Goal: Ask a question: Seek information or help from site administrators or community

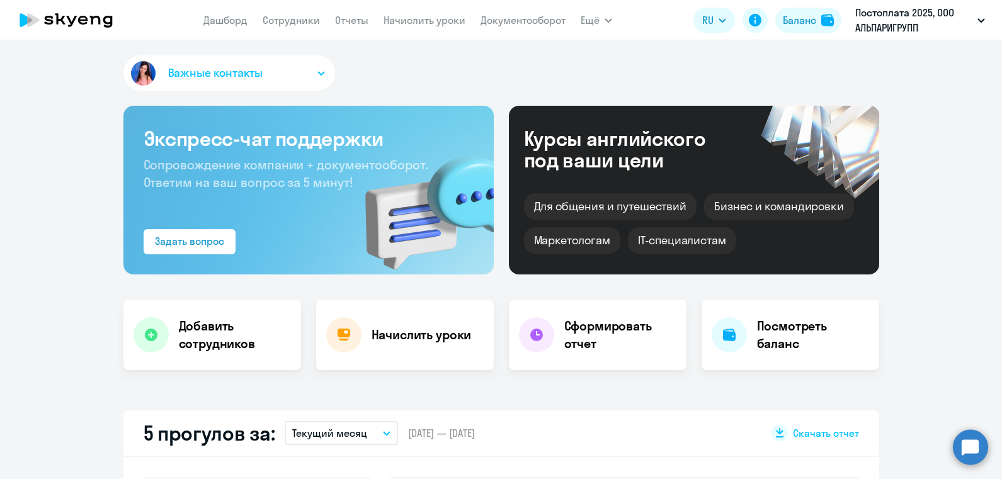
select select "30"
click at [301, 20] on link "Сотрудники" at bounding box center [291, 20] width 57 height 13
select select "30"
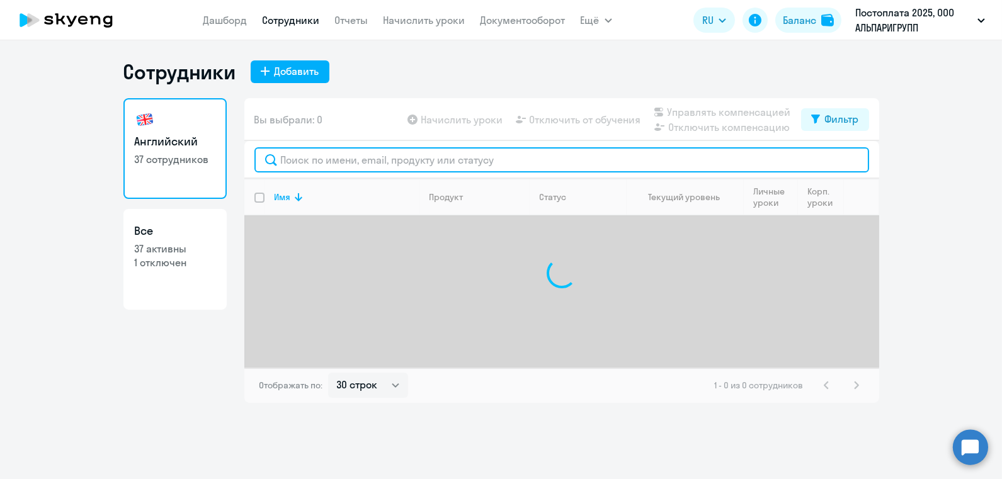
click at [338, 152] on input "text" at bounding box center [561, 159] width 615 height 25
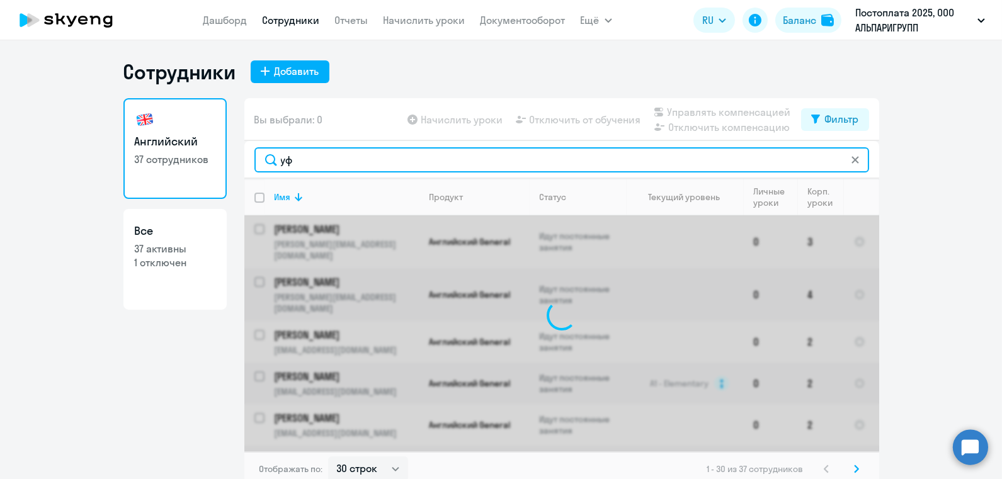
type input "у"
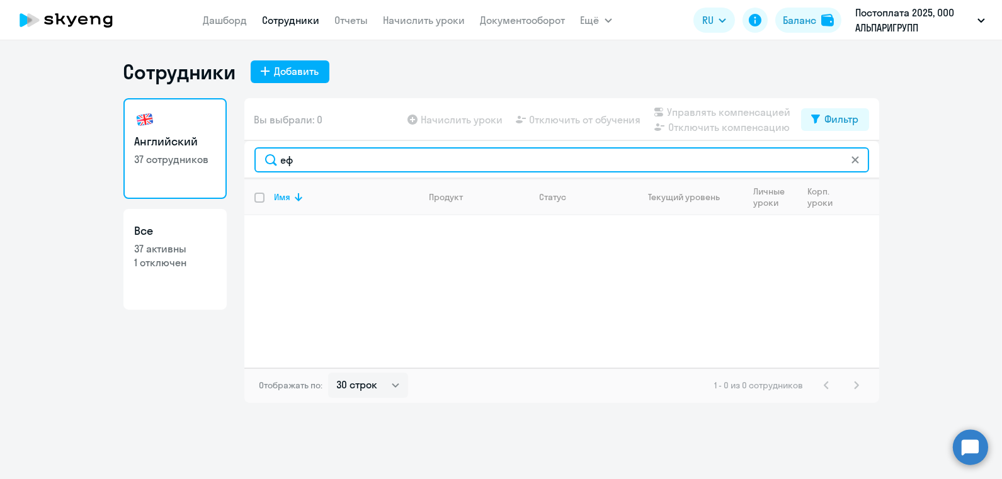
type input "е"
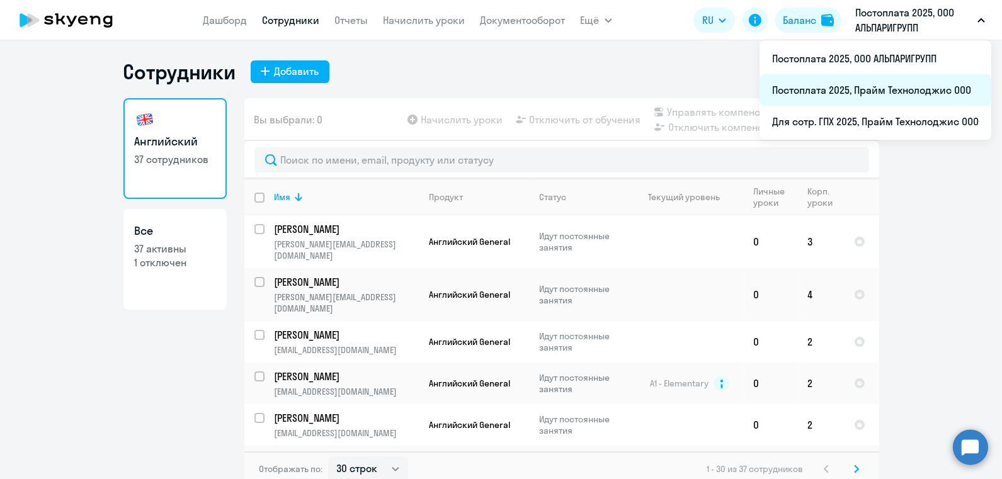
click at [836, 100] on li "Постоплата 2025, Прайм Технолоджис ООО" at bounding box center [876, 89] width 232 height 31
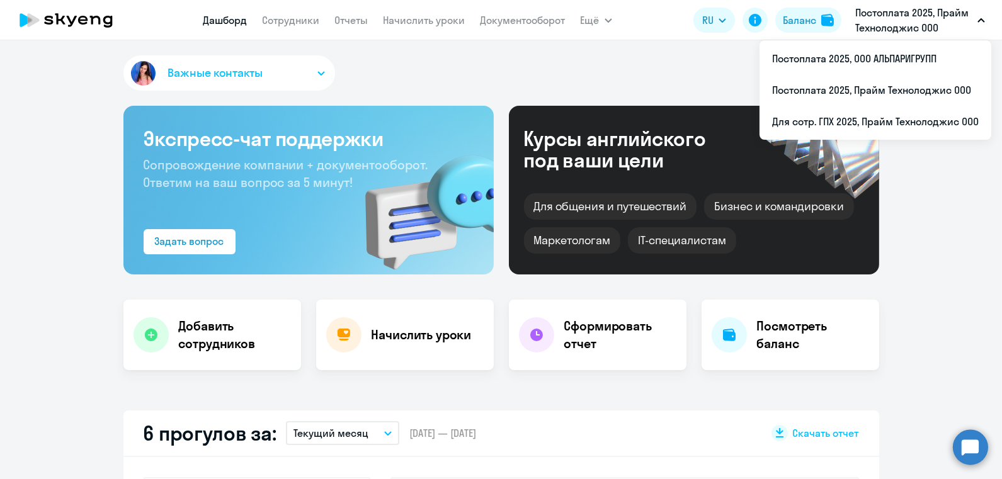
select select "30"
click at [863, 86] on li "Постоплата 2025, Прайм Технолоджис ООО" at bounding box center [876, 89] width 232 height 31
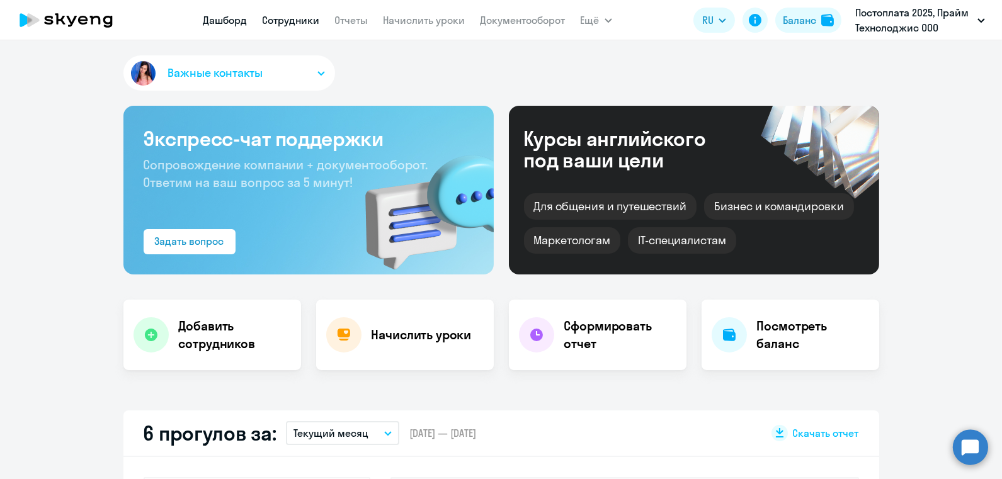
click at [283, 24] on link "Сотрудники" at bounding box center [291, 20] width 57 height 13
select select "30"
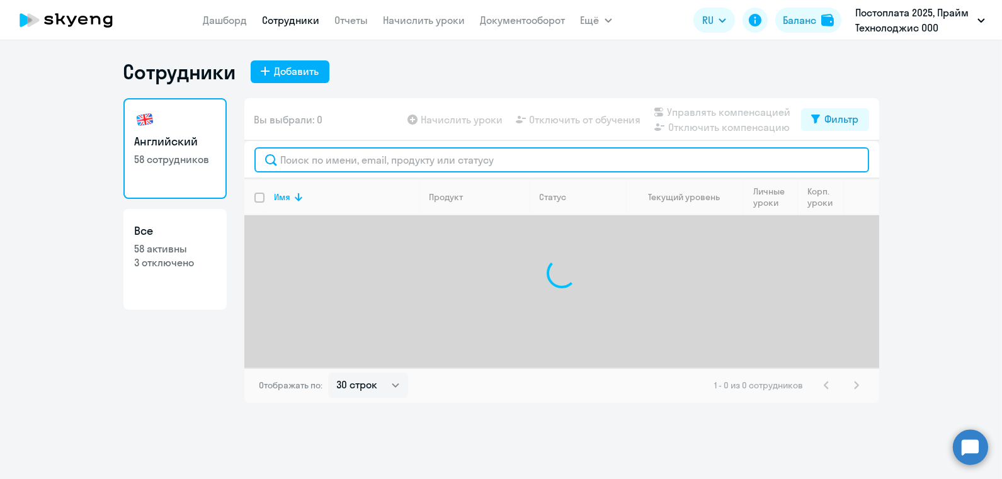
click at [310, 166] on input "text" at bounding box center [561, 159] width 615 height 25
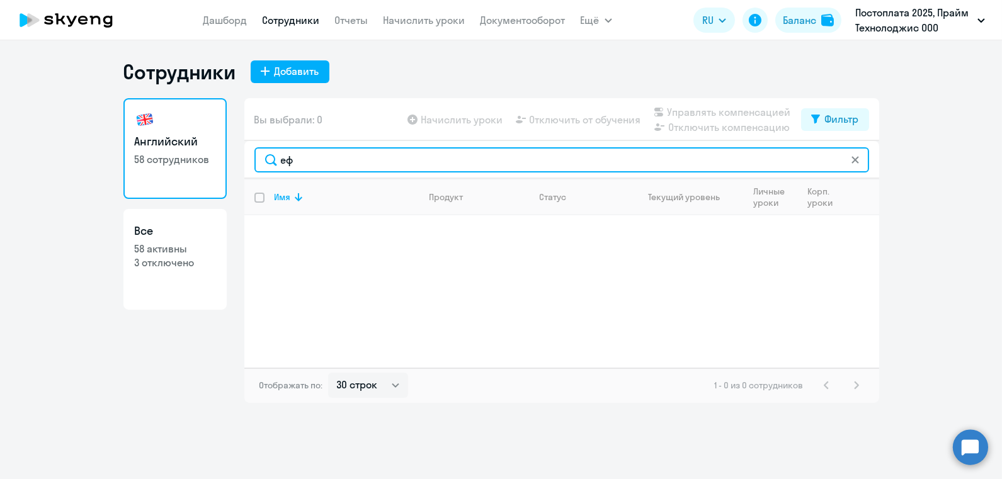
type input "е"
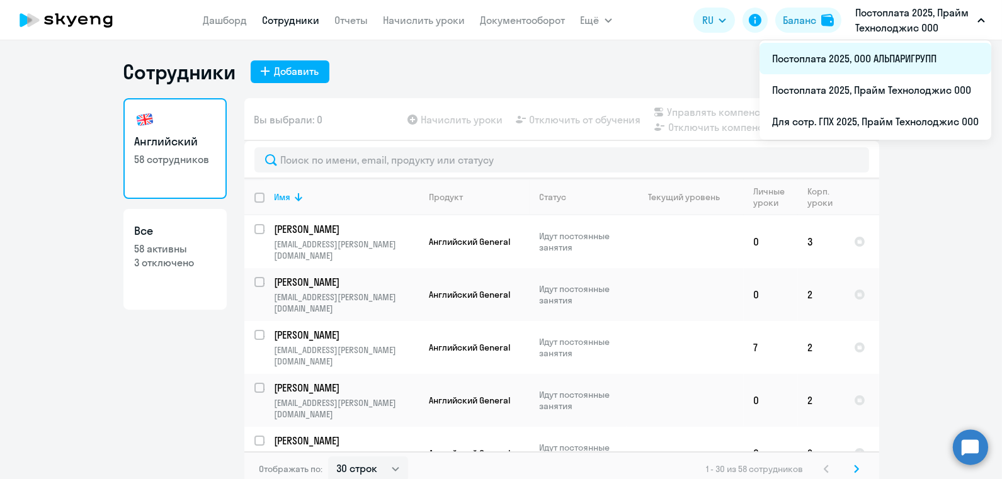
click at [884, 60] on li "Постоплата 2025, ООО АЛЬПАРИГРУПП" at bounding box center [876, 58] width 232 height 31
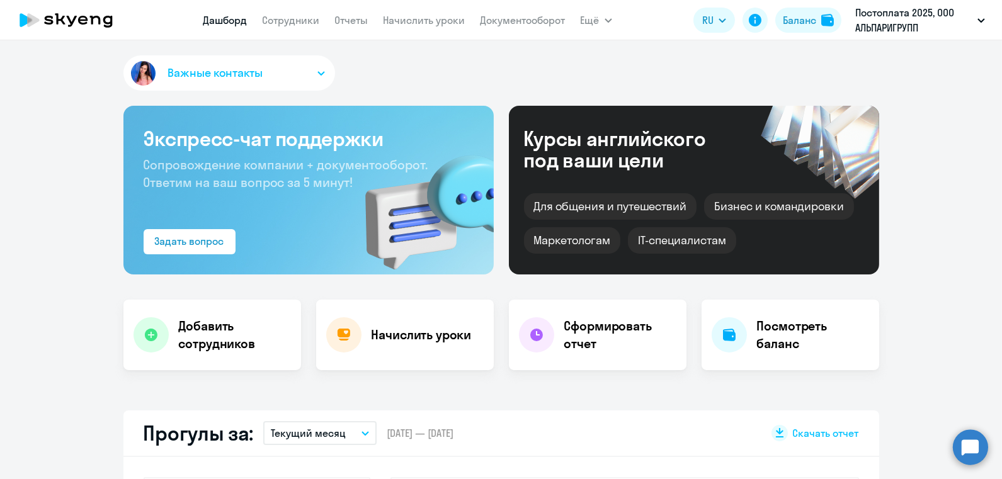
select select "30"
click at [291, 14] on link "Сотрудники" at bounding box center [291, 20] width 57 height 13
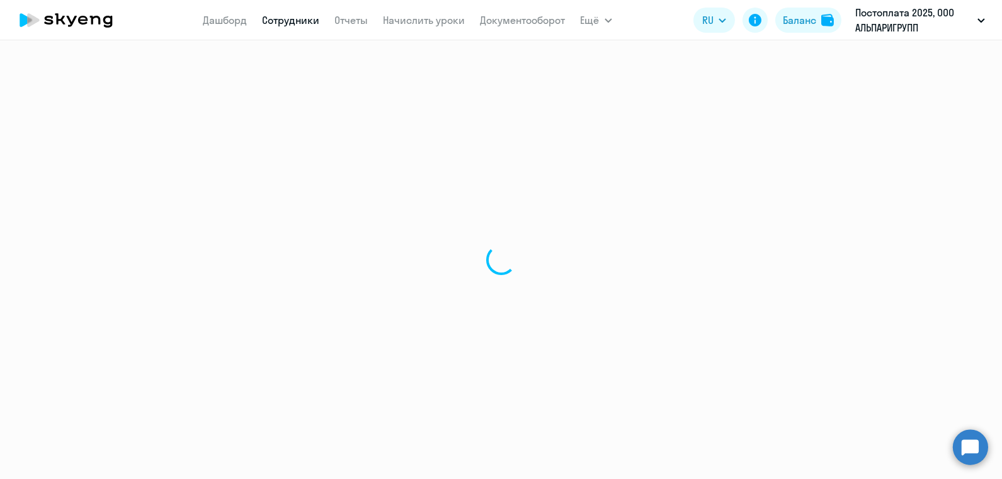
select select "30"
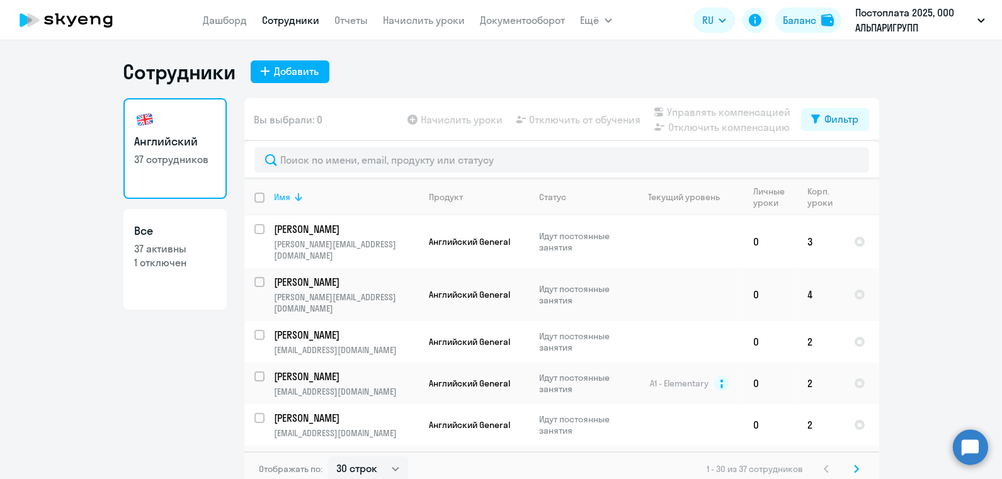
click at [290, 197] on div "Имя" at bounding box center [283, 196] width 16 height 11
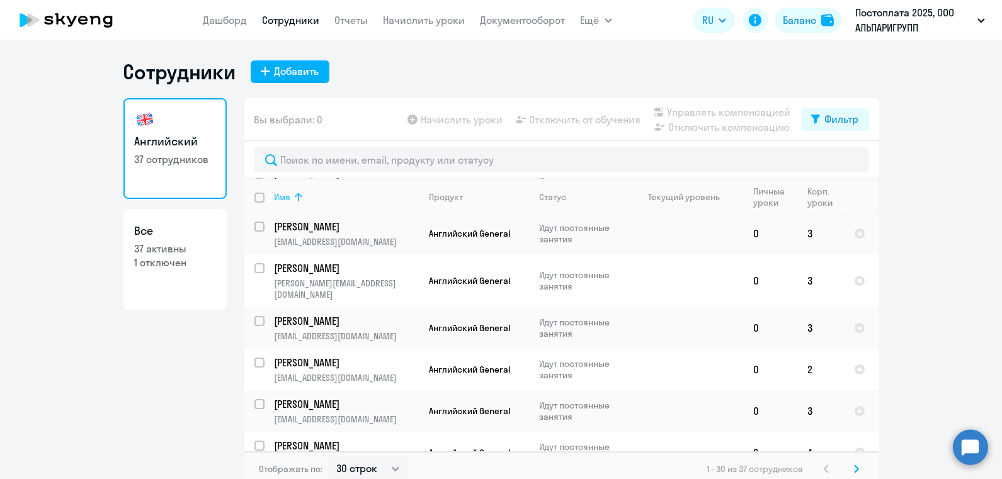
scroll to position [222, 0]
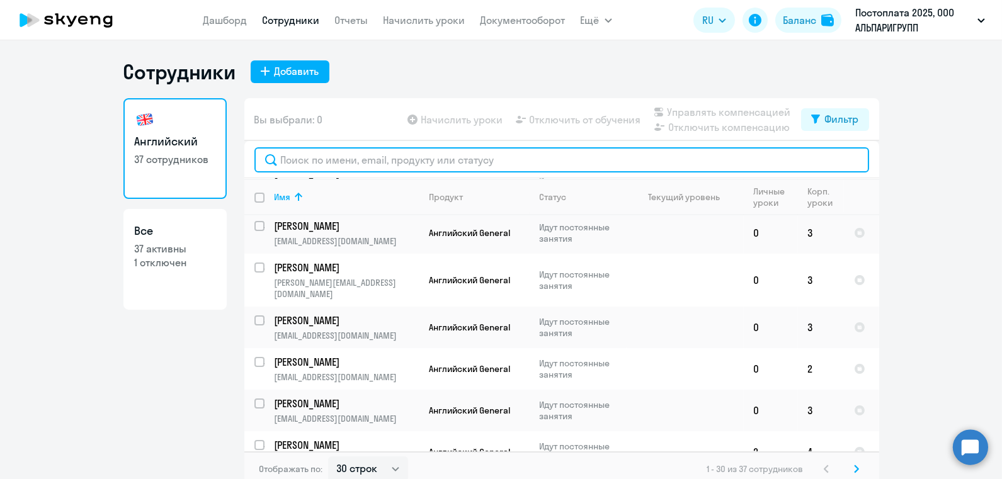
click at [313, 157] on input "text" at bounding box center [561, 159] width 615 height 25
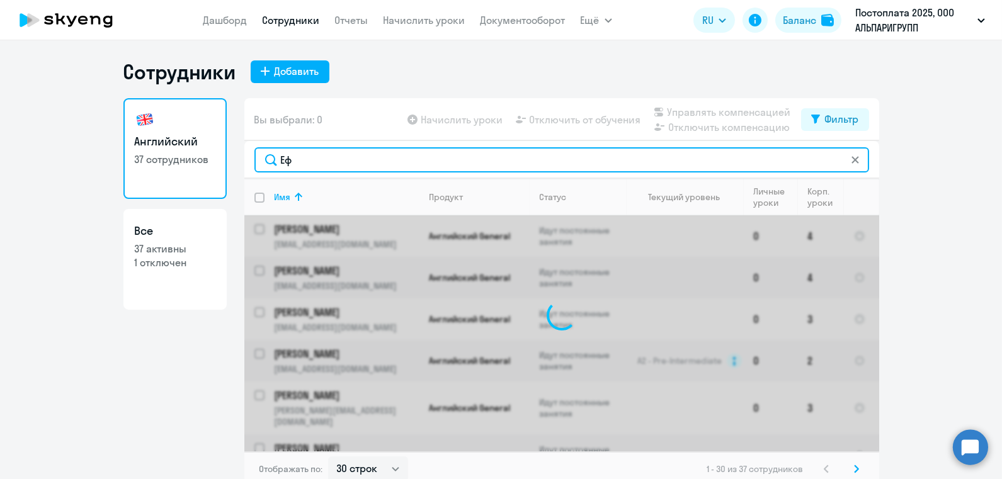
type input "Ефи"
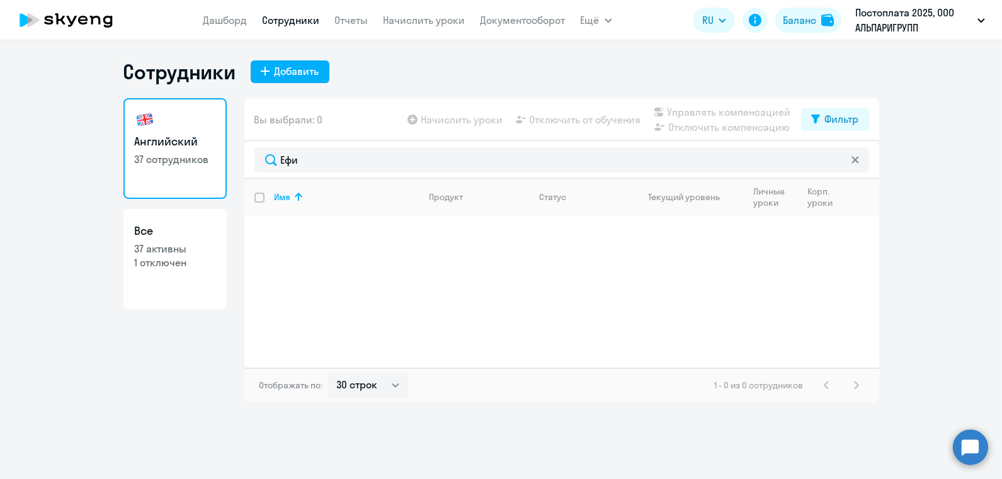
click at [175, 280] on link "Все 37 активны 1 отключен" at bounding box center [174, 259] width 103 height 101
select select "30"
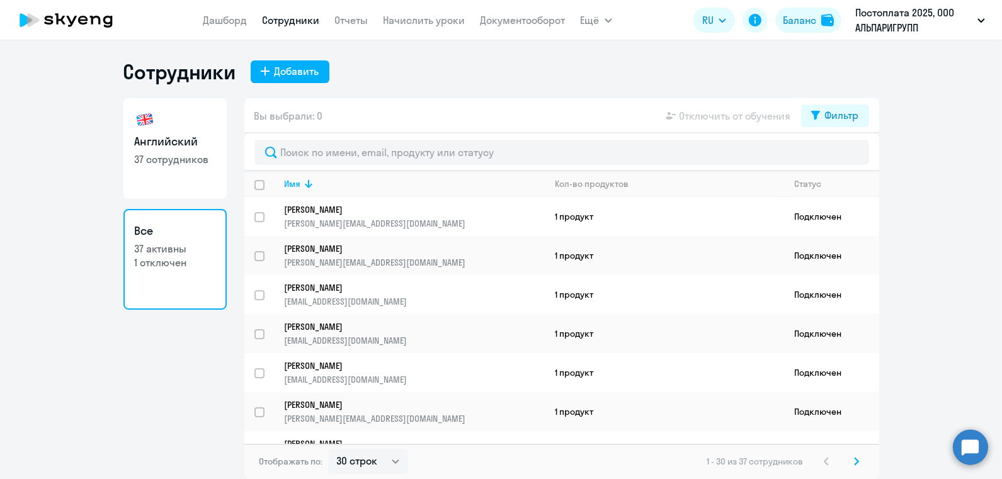
click at [211, 226] on h3 "Все" at bounding box center [175, 231] width 81 height 16
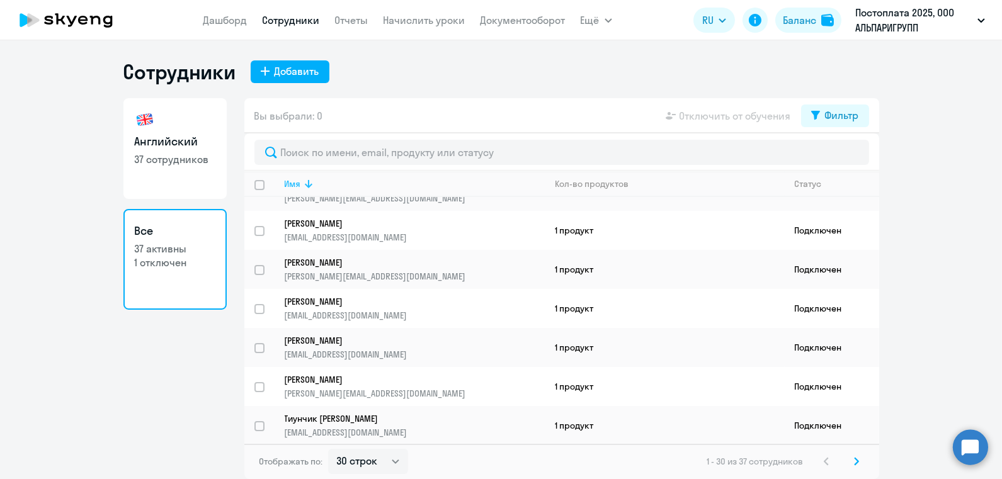
scroll to position [221, 0]
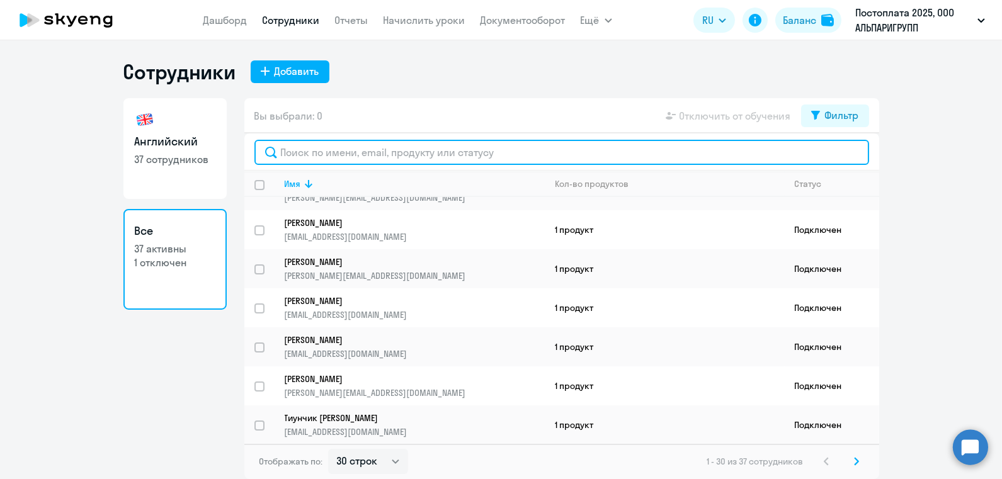
click at [375, 154] on input "text" at bounding box center [561, 152] width 615 height 25
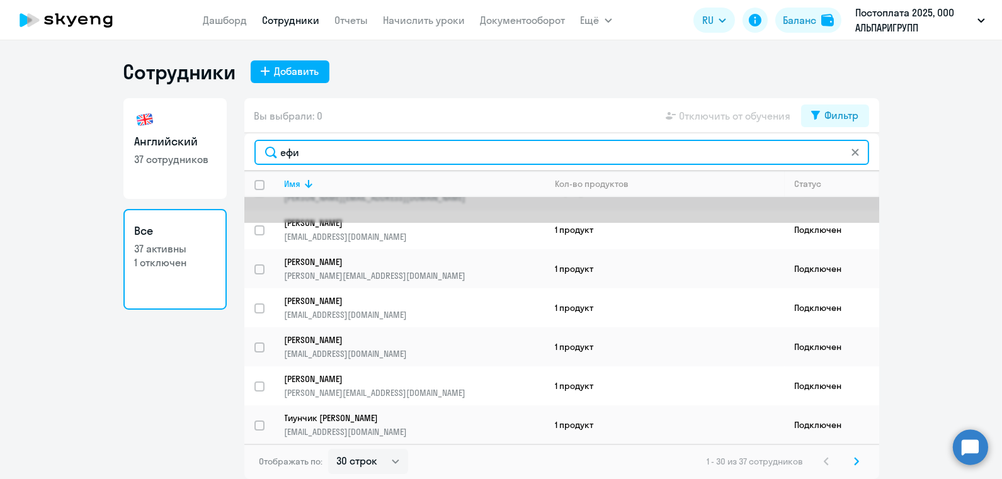
scroll to position [0, 0]
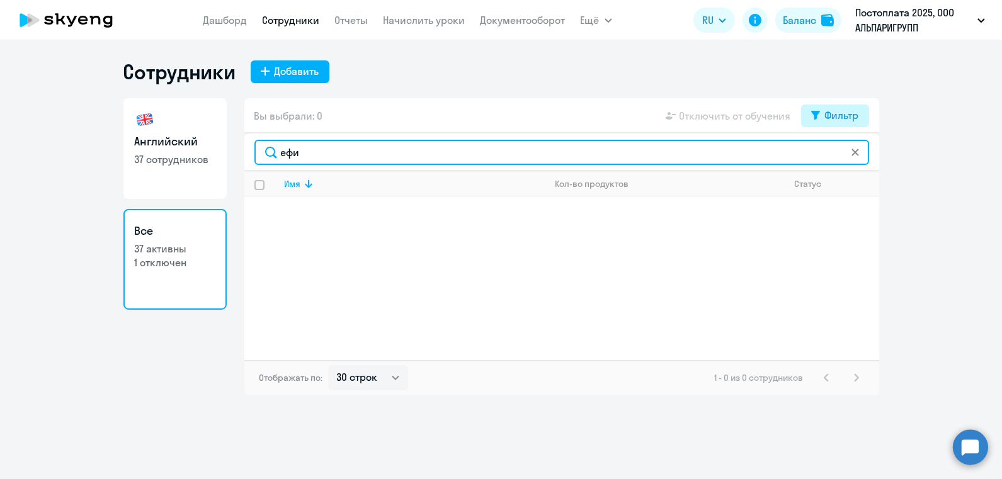
type input "ефи"
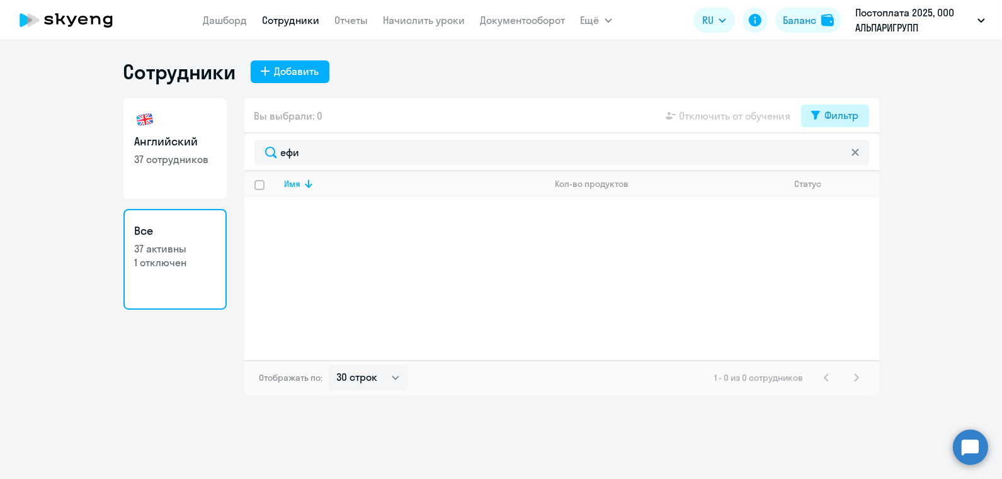
click at [835, 120] on div "Фильтр" at bounding box center [842, 115] width 34 height 15
click at [846, 154] on span at bounding box center [848, 157] width 21 height 13
click at [838, 156] on input "checkbox" at bounding box center [837, 156] width 1 height 1
checkbox input "true"
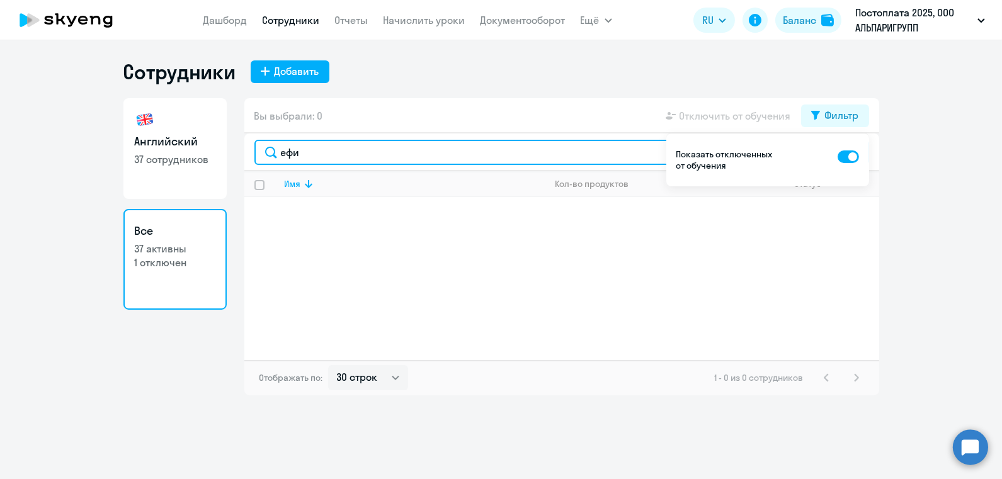
click at [323, 156] on input "ефи" at bounding box center [561, 152] width 615 height 25
type input "е"
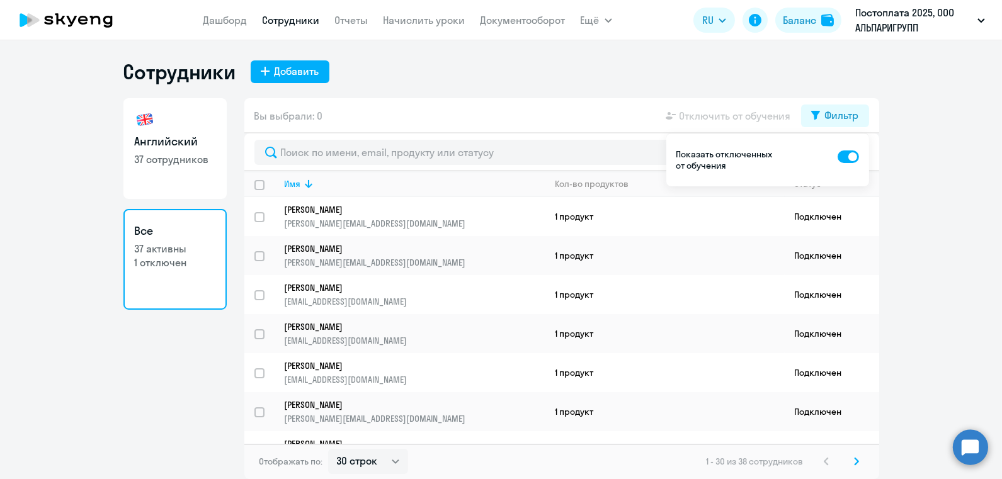
click at [424, 72] on div "Сотрудники Добавить" at bounding box center [501, 71] width 756 height 25
click at [435, 77] on div "Сотрудники Добавить" at bounding box center [501, 71] width 756 height 25
click at [915, 239] on ng-component "Сотрудники Добавить Английский 37 сотрудников Все 37 активны 1 отключен Вы выбр…" at bounding box center [501, 269] width 1002 height 420
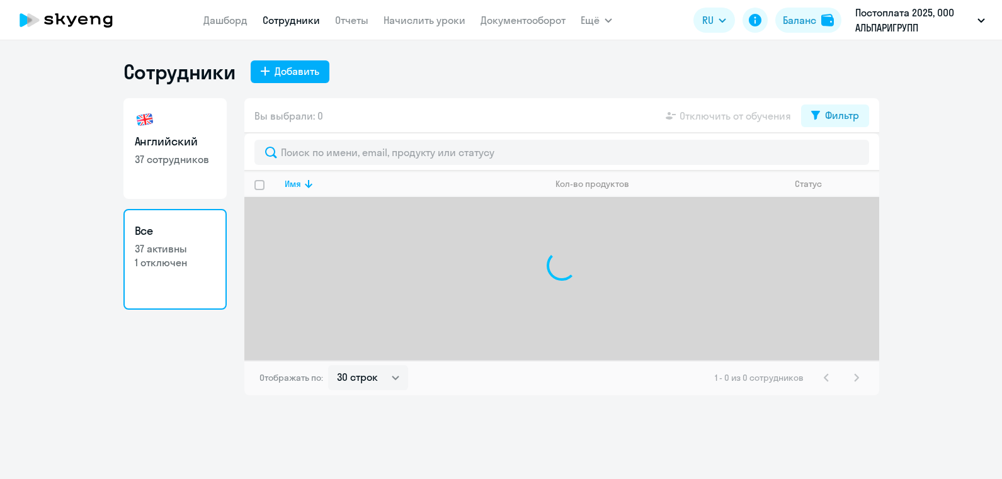
select select "30"
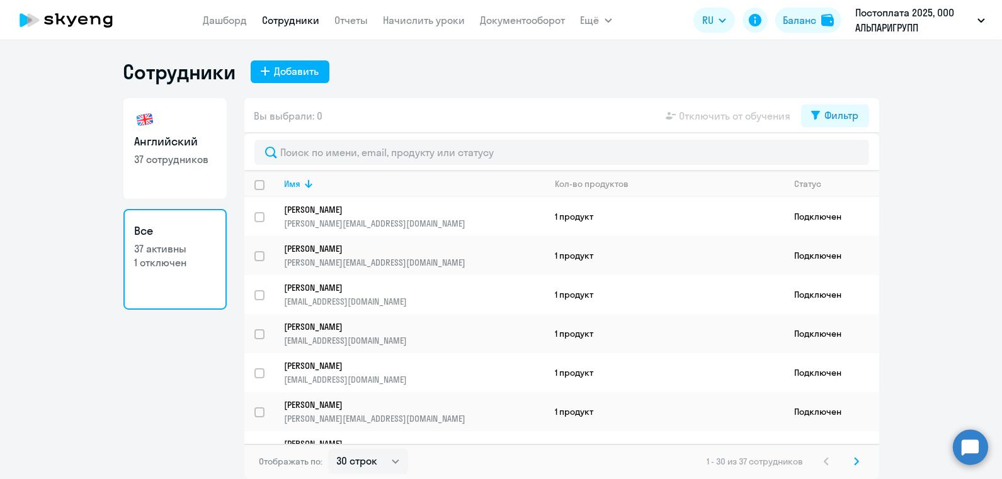
click at [290, 21] on link "Сотрудники" at bounding box center [291, 20] width 57 height 13
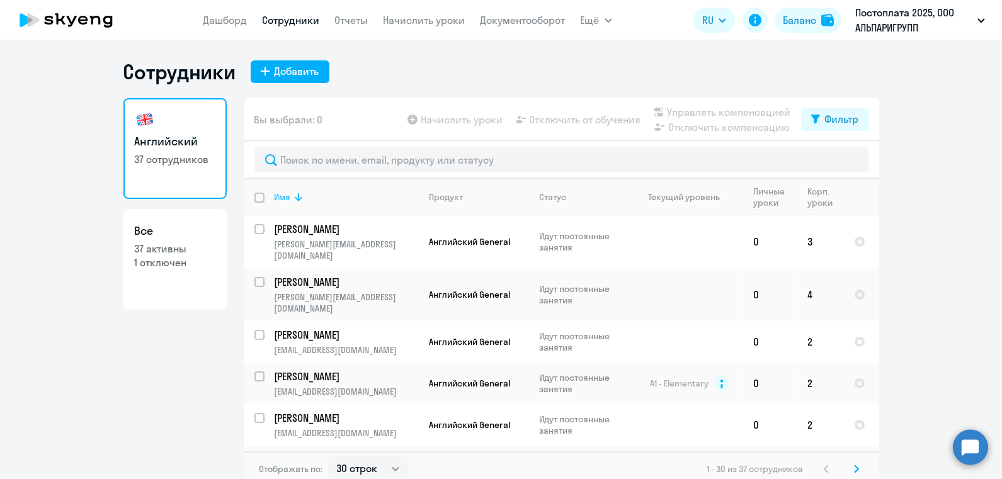
click at [298, 198] on icon at bounding box center [299, 197] width 8 height 8
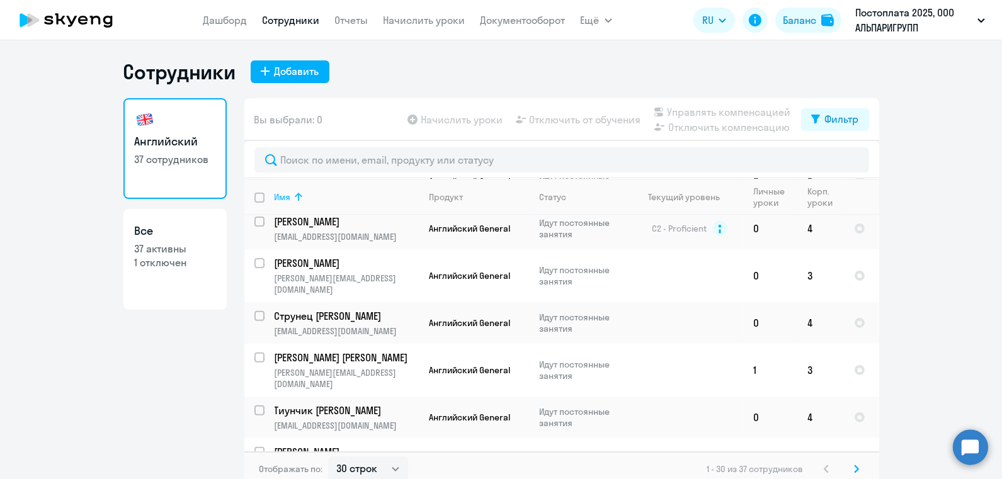
scroll to position [1006, 0]
click at [367, 461] on select "30 строк 50 строк 100 строк" at bounding box center [368, 469] width 80 height 25
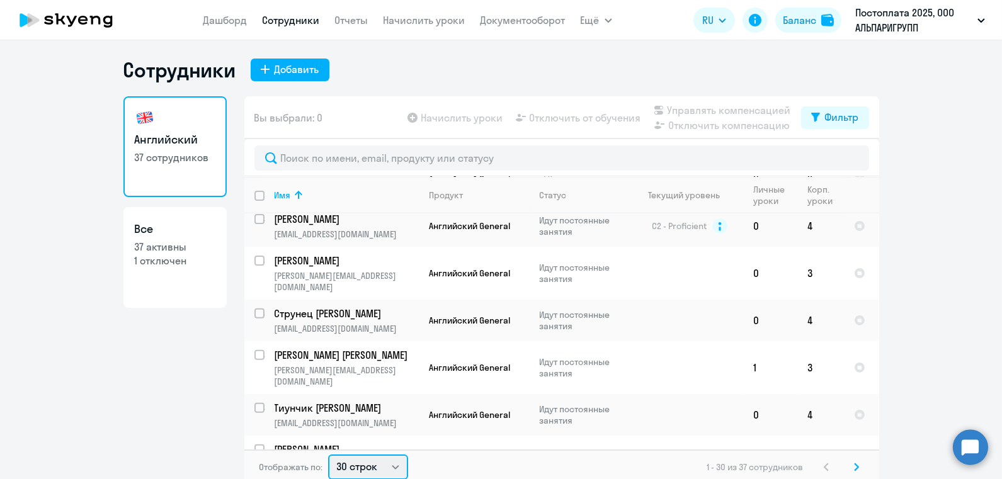
select select "50"
click at [328, 455] on select "30 строк 50 строк 100 строк" at bounding box center [368, 467] width 80 height 25
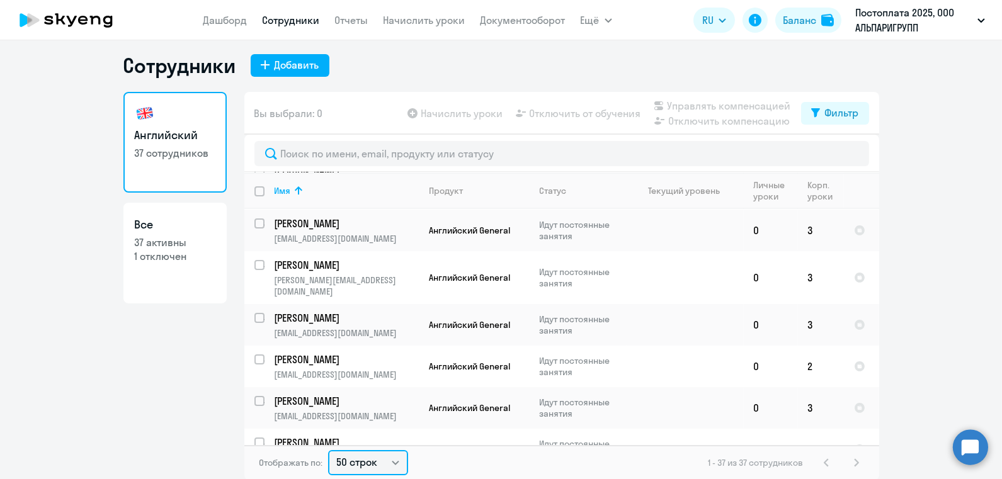
scroll to position [215, 0]
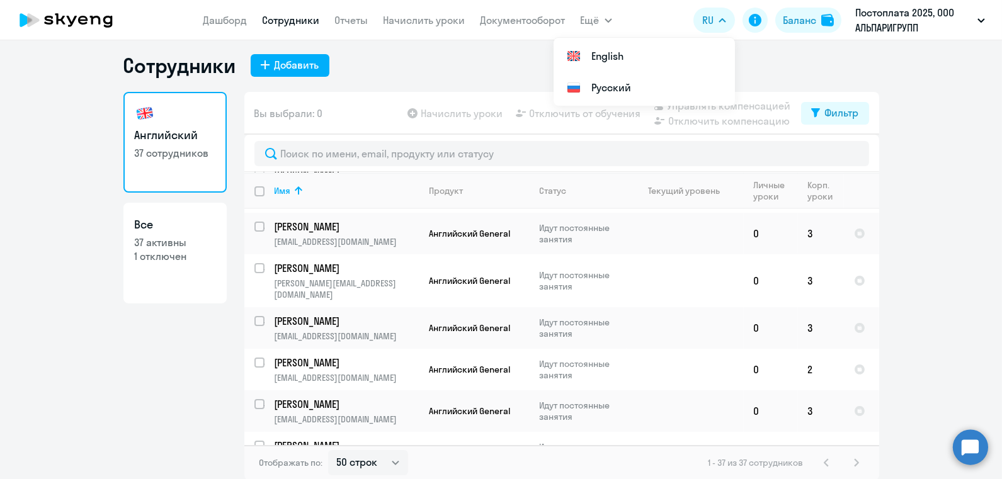
click at [948, 120] on ng-component "Сотрудники Добавить Английский 37 сотрудников Все 37 активны 1 отключен Вы выбр…" at bounding box center [501, 267] width 1002 height 428
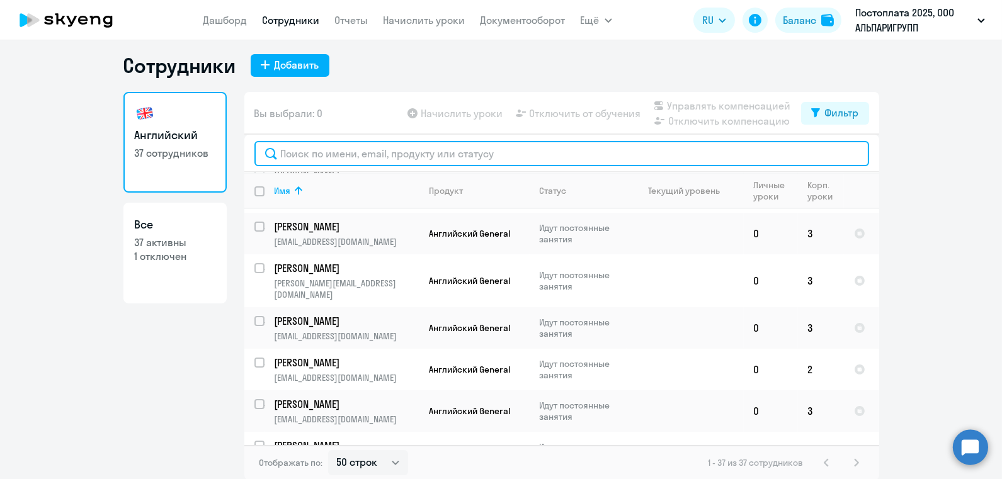
click at [326, 144] on input "text" at bounding box center [561, 153] width 615 height 25
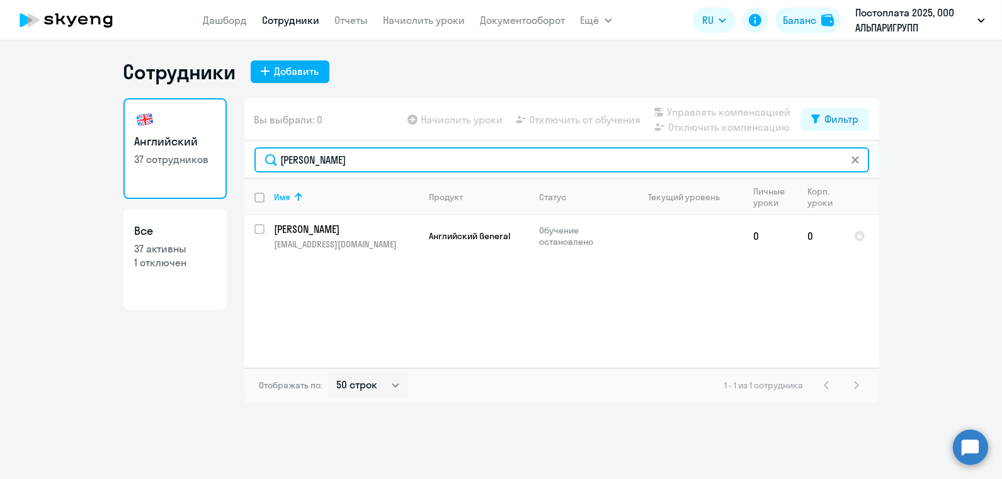
scroll to position [0, 0]
type input "[PERSON_NAME]"
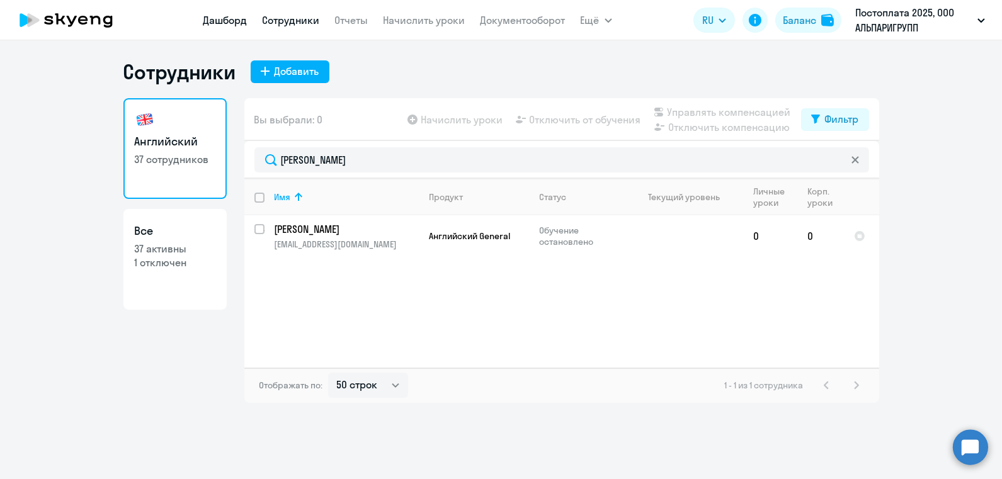
click at [230, 20] on link "Дашборд" at bounding box center [225, 20] width 44 height 13
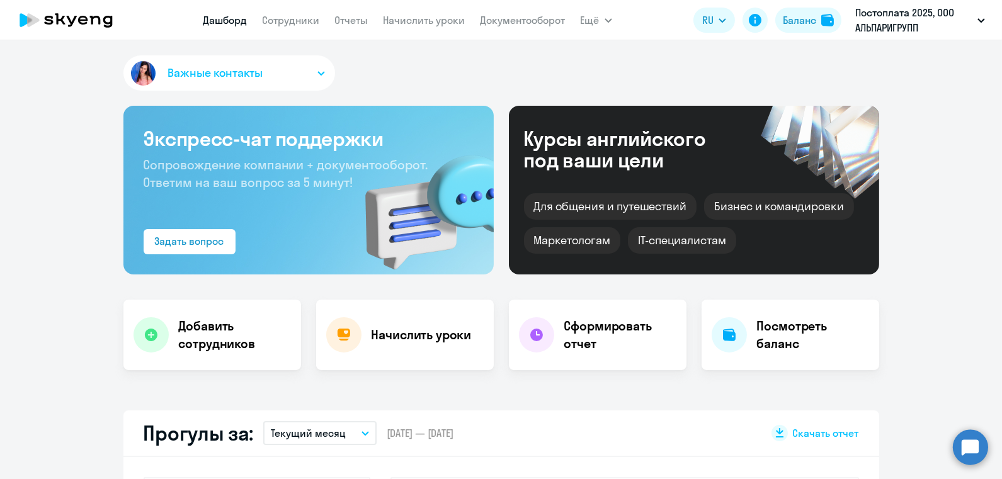
select select "30"
click at [206, 236] on div "Задать вопрос" at bounding box center [189, 241] width 69 height 15
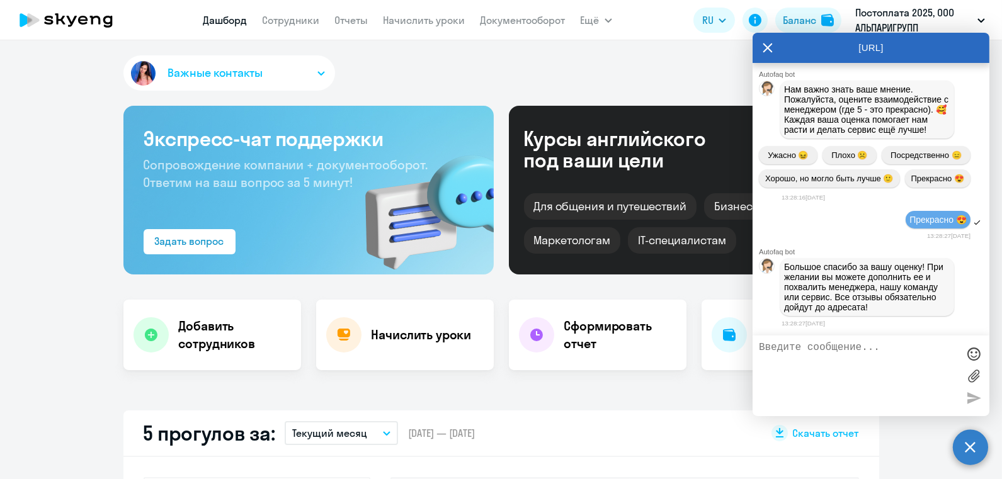
scroll to position [41555, 0]
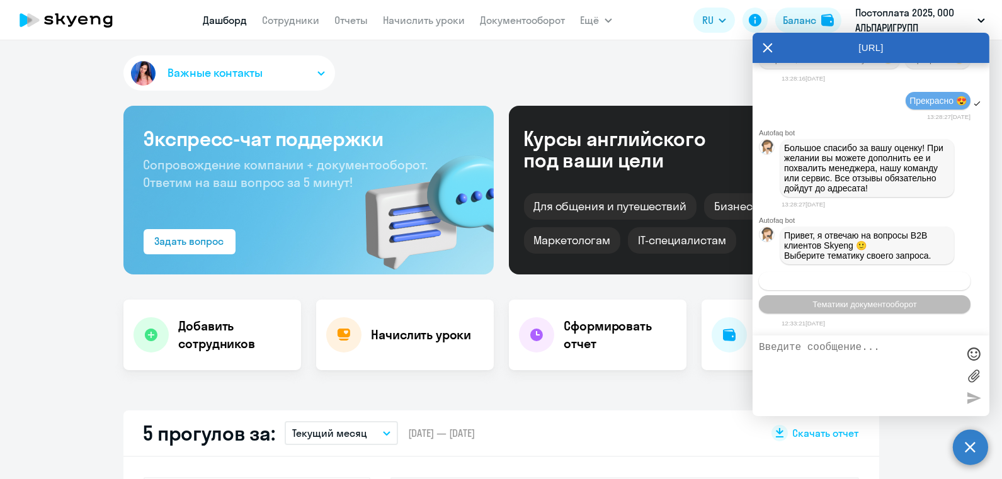
click at [868, 282] on span "Операционное сопровождение" at bounding box center [864, 280] width 118 height 9
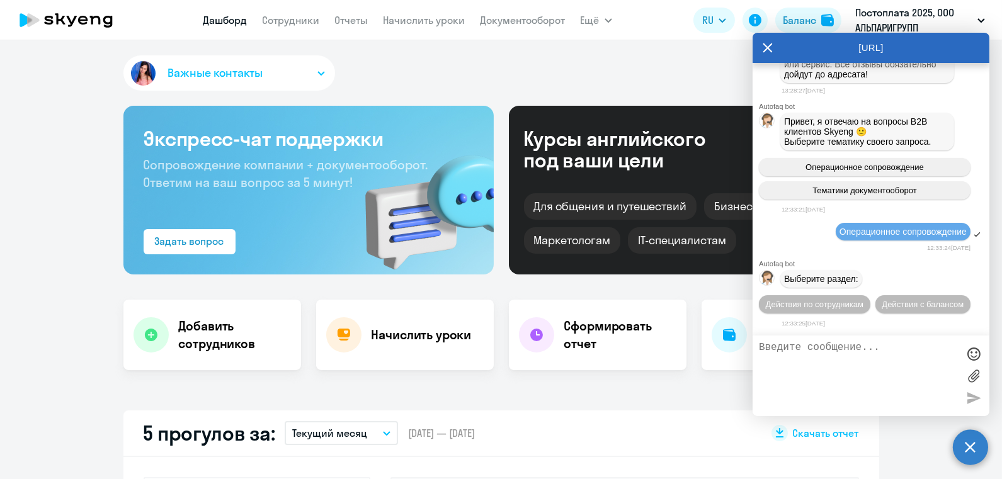
scroll to position [41671, 0]
click at [856, 305] on span "Действия по сотрудникам" at bounding box center [815, 304] width 98 height 9
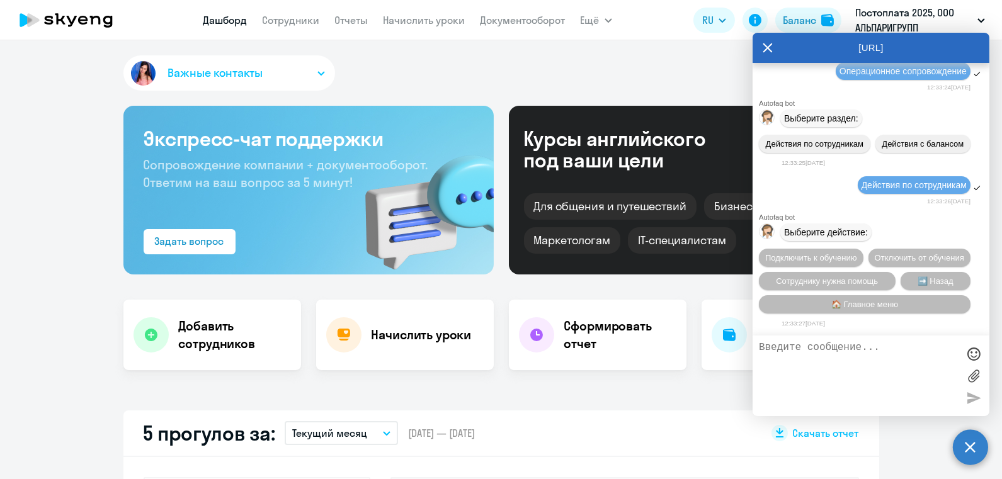
scroll to position [41836, 0]
click at [836, 278] on span "Сотруднику нужна помощь" at bounding box center [827, 280] width 102 height 9
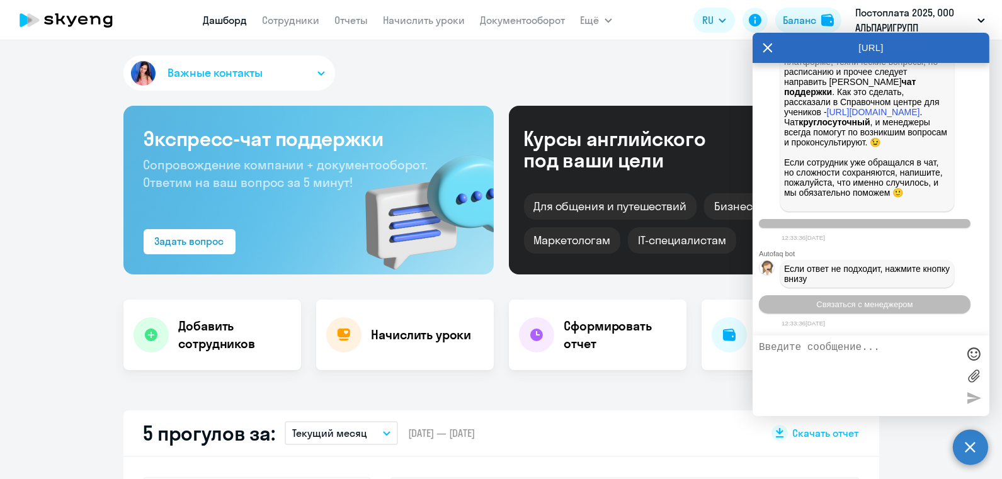
scroll to position [42274, 0]
click at [856, 312] on button "Связаться с менеджером" at bounding box center [865, 304] width 212 height 18
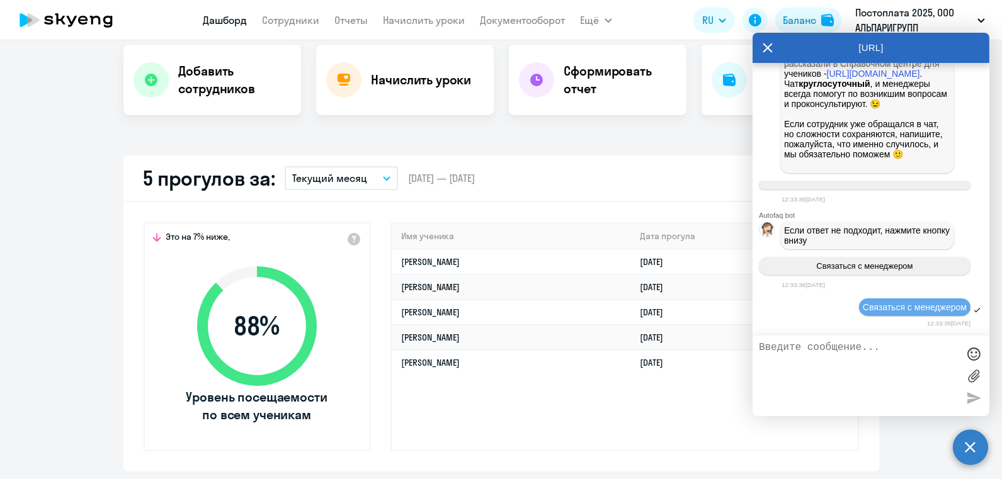
scroll to position [257, 0]
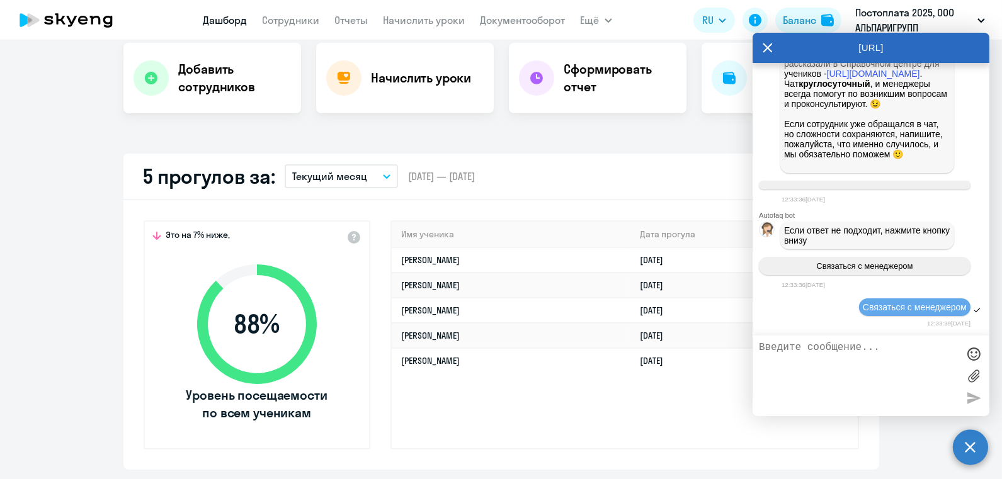
click at [802, 357] on textarea at bounding box center [858, 376] width 199 height 68
paste textarea "[EMAIL_ADDRESS][DOMAIN_NAME]"
click at [799, 370] on textarea "Добрый день!Замените, пожалуйста, почту Финской Алины на акутальную - [EMAIL_AD…" at bounding box center [858, 376] width 199 height 68
type textarea "Добрый день!Замените, пожалуйста, почту [PERSON_NAME] на актуальную - [EMAIL_AD…"
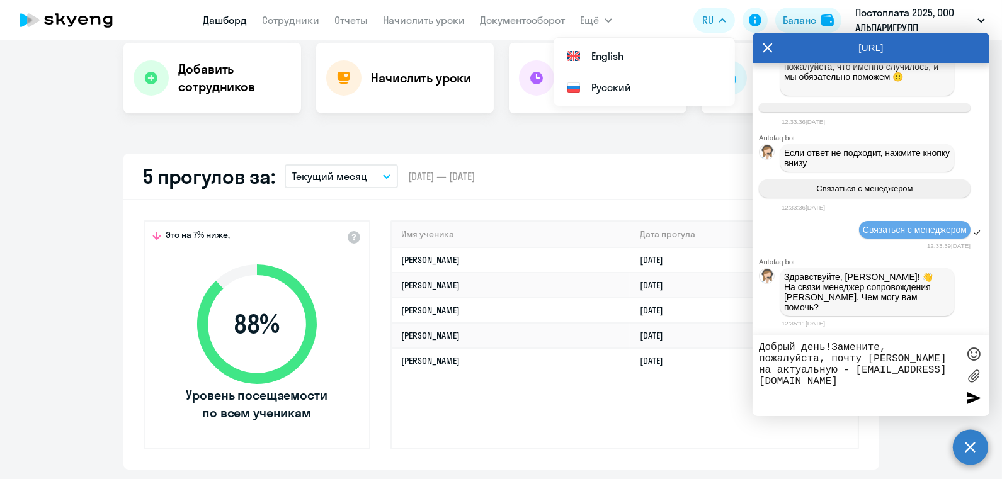
scroll to position [42384, 0]
click at [940, 391] on textarea "Добрый день!Замените, пожалуйста, почту [PERSON_NAME] на актуальную - [EMAIL_AD…" at bounding box center [858, 376] width 199 height 68
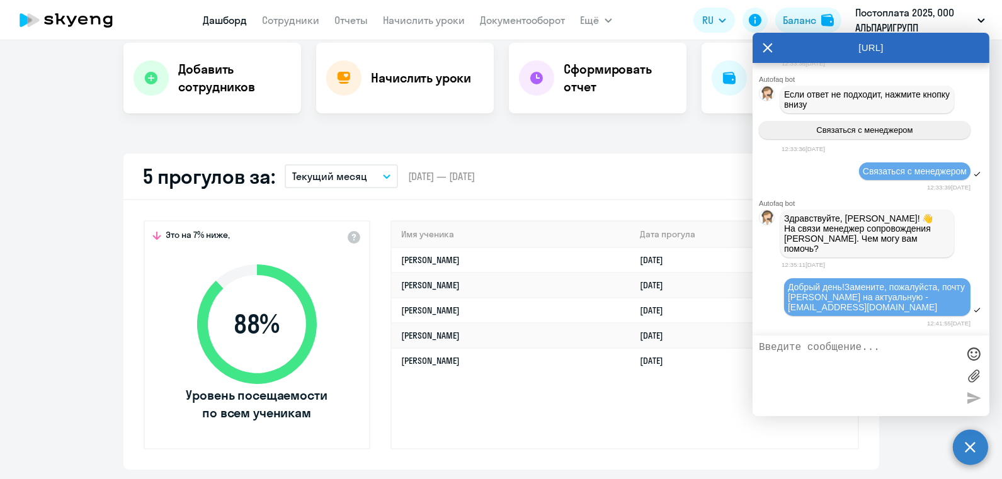
scroll to position [42444, 0]
click at [523, 30] on nav "[PERSON_NAME] Отчеты Начислить уроки Документооборот" at bounding box center [384, 20] width 362 height 25
click at [523, 24] on link "Документооборот" at bounding box center [523, 20] width 85 height 13
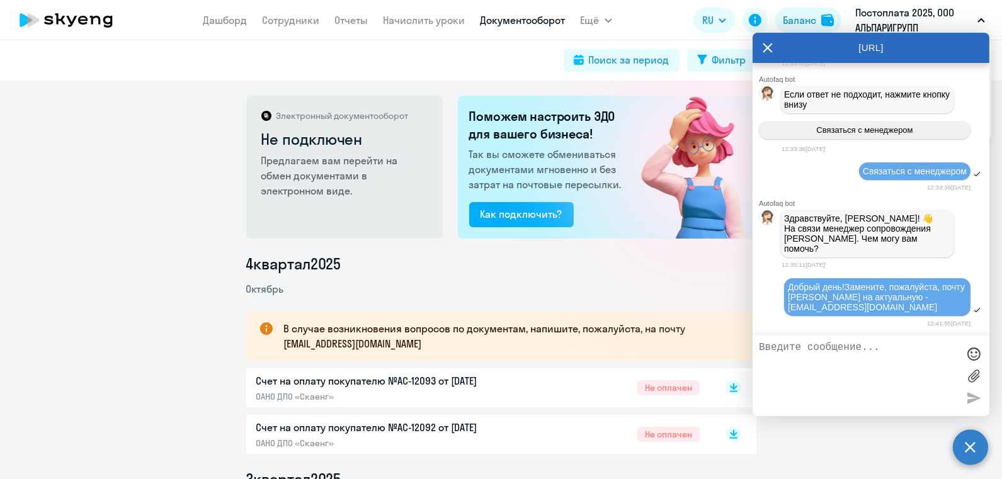
click at [767, 43] on icon at bounding box center [768, 48] width 10 height 30
